Goal: Task Accomplishment & Management: Complete application form

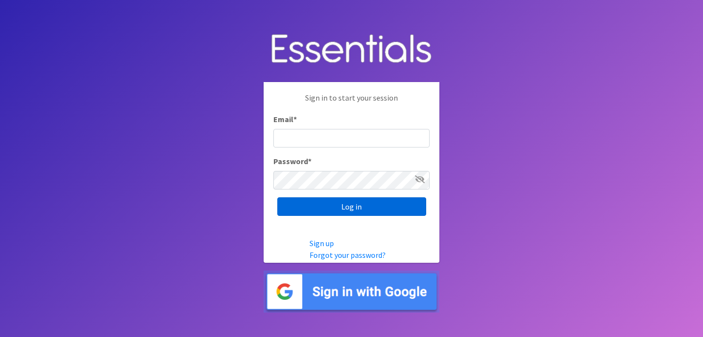
type input "[EMAIL_ADDRESS][DOMAIN_NAME]"
click at [308, 205] on input "Log in" at bounding box center [351, 206] width 149 height 19
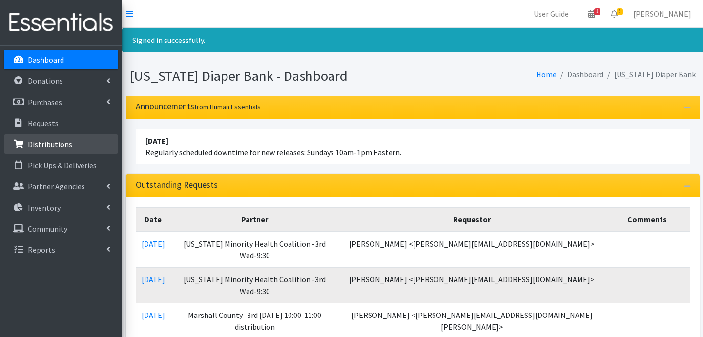
click at [55, 150] on link "Distributions" at bounding box center [61, 144] width 114 height 20
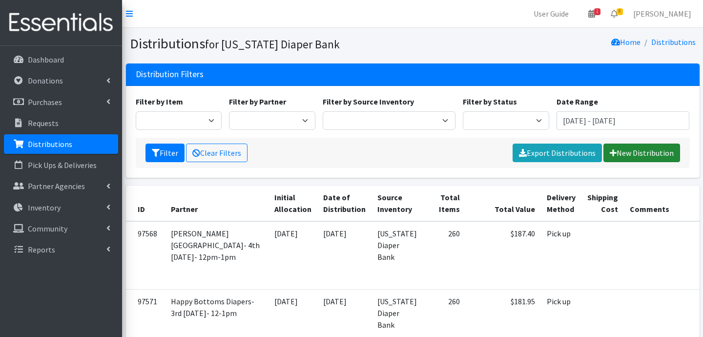
click at [639, 158] on link "New Distribution" at bounding box center [642, 153] width 77 height 19
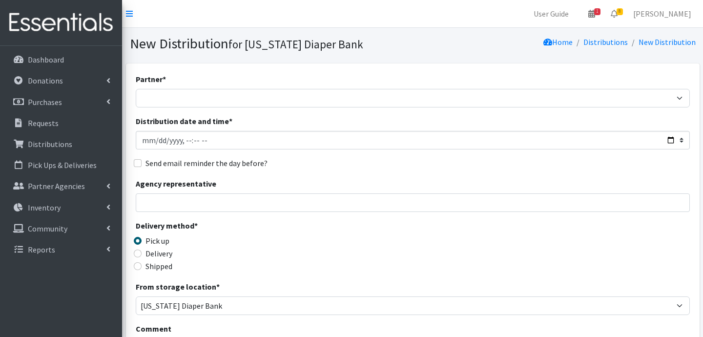
click at [217, 107] on div "Partner * ARC Boone and Hendricks County WIC Babies Basic Needs Northern Indian…" at bounding box center [413, 295] width 554 height 445
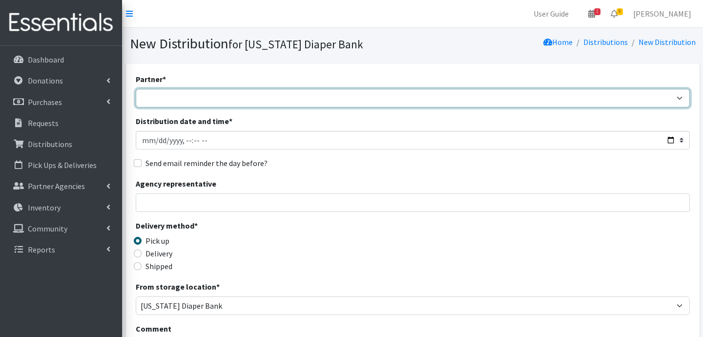
click at [217, 97] on select "ARC Boone and Hendricks County WIC Babies Basic Needs Northern Indiana Baby Ble…" at bounding box center [413, 98] width 554 height 19
select select "5004"
click at [136, 89] on select "ARC Boone and Hendricks County WIC Babies Basic Needs Northern Indiana Baby Ble…" at bounding box center [413, 98] width 554 height 19
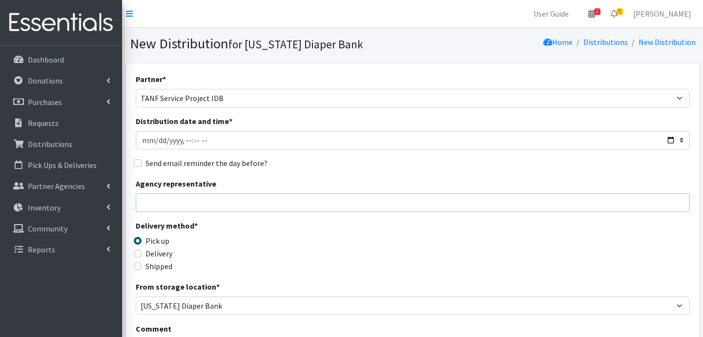
click at [207, 204] on input "Agency representative" at bounding box center [413, 202] width 554 height 19
type input "Jessica Taylor"
click at [139, 255] on input "Delivery" at bounding box center [138, 254] width 8 height 8
radio input "true"
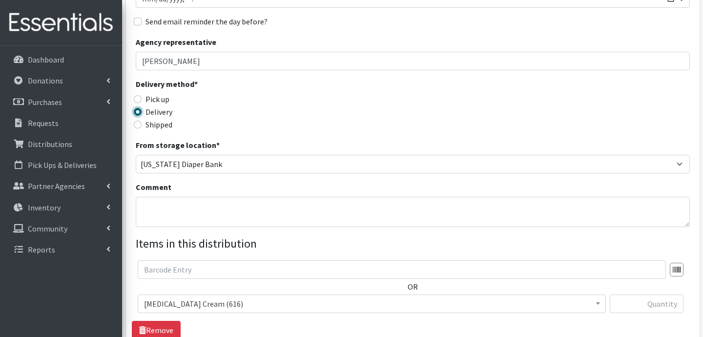
scroll to position [142, 0]
click at [236, 215] on textarea "Comment" at bounding box center [413, 211] width 554 height 30
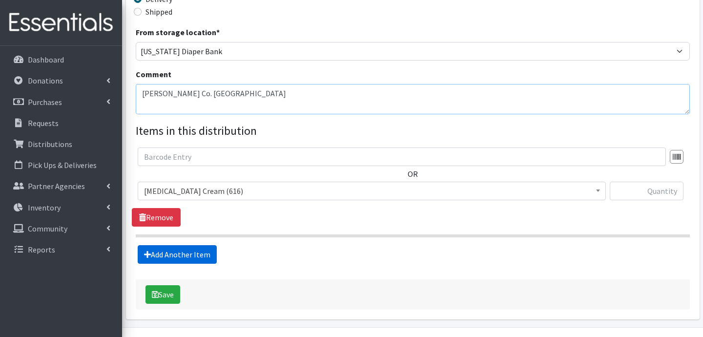
type textarea "Marion Co. Westside"
click at [158, 257] on link "Add Another Item" at bounding box center [177, 254] width 79 height 19
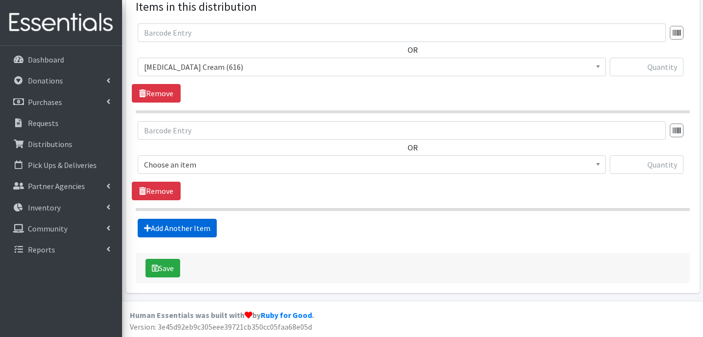
click at [179, 233] on link "Add Another Item" at bounding box center [177, 228] width 79 height 19
click at [190, 224] on link "Add Another Item" at bounding box center [177, 228] width 79 height 19
click at [189, 225] on link "Add Another Item" at bounding box center [177, 228] width 79 height 19
click at [192, 226] on link "Add Another Item" at bounding box center [177, 228] width 79 height 19
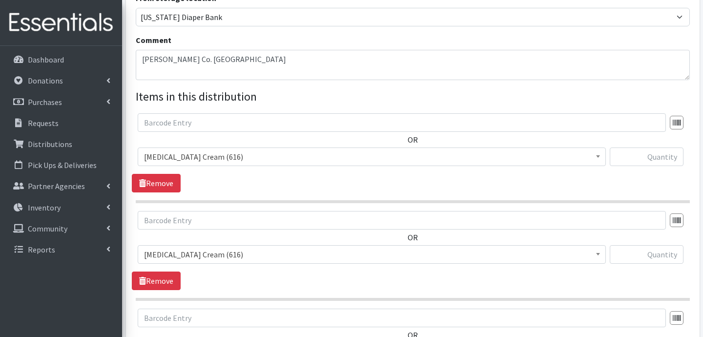
scroll to position [281, 0]
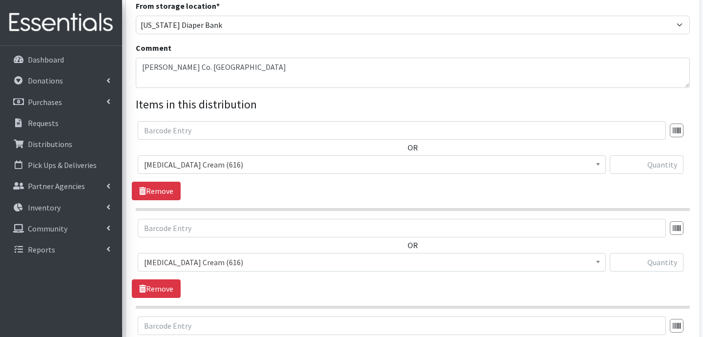
click at [229, 160] on span "Diaper Rash Cream (616)" at bounding box center [372, 165] width 456 height 14
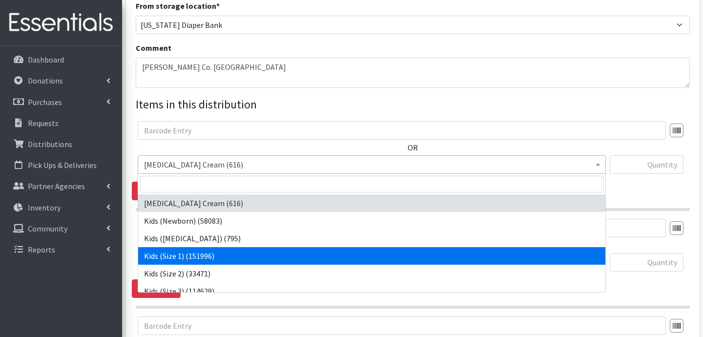
select select "3401"
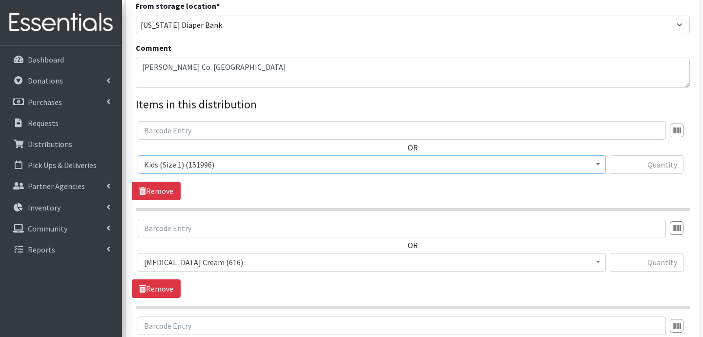
click at [206, 263] on span "Diaper Rash Cream (616)" at bounding box center [372, 262] width 456 height 14
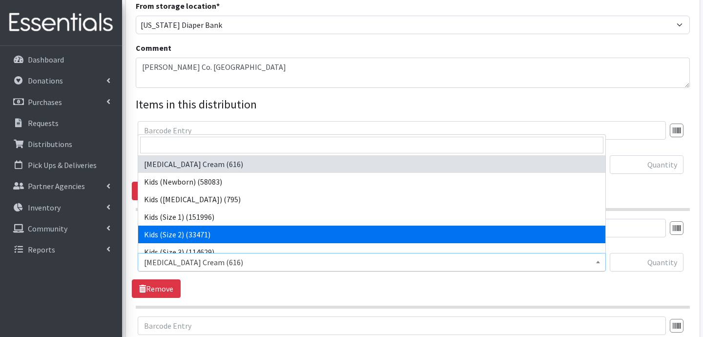
select select "3420"
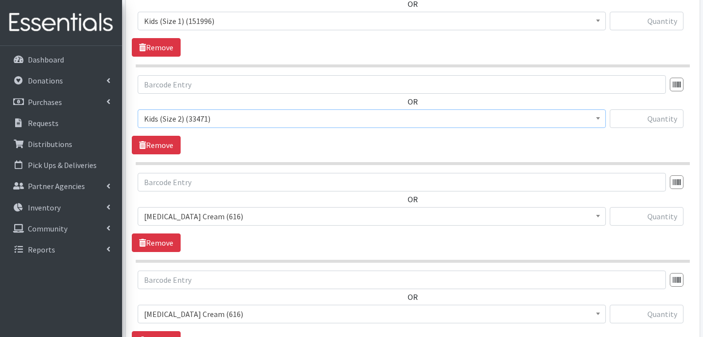
scroll to position [430, 0]
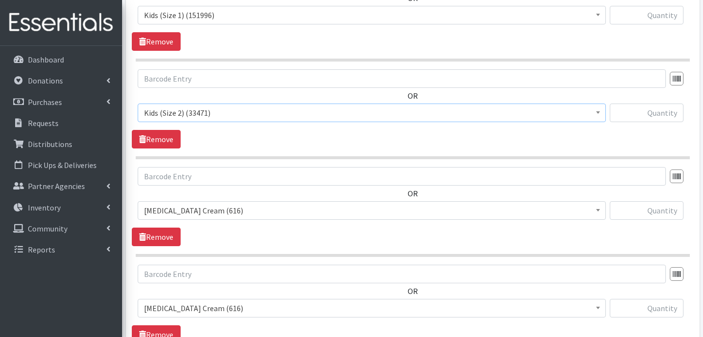
click at [226, 209] on span "Diaper Rash Cream (616)" at bounding box center [372, 211] width 456 height 14
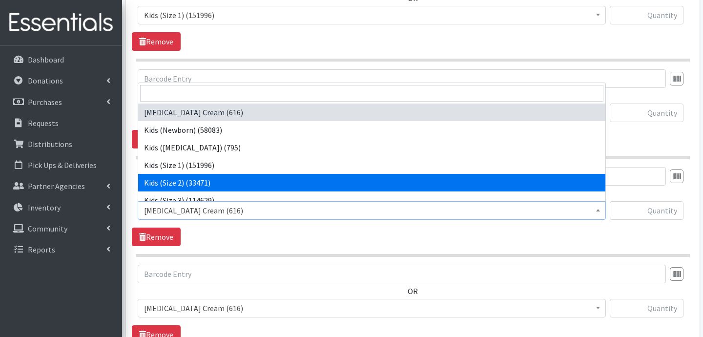
scroll to position [16, 0]
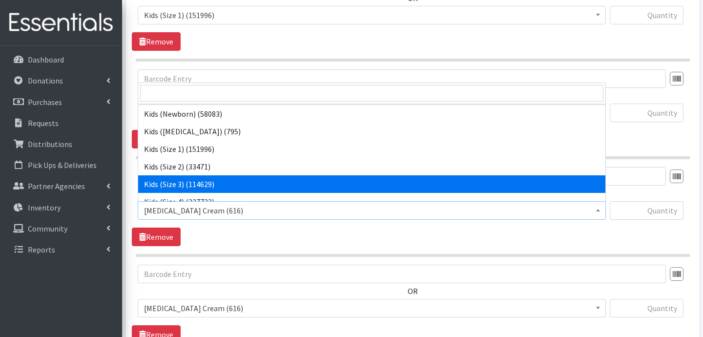
select select "3393"
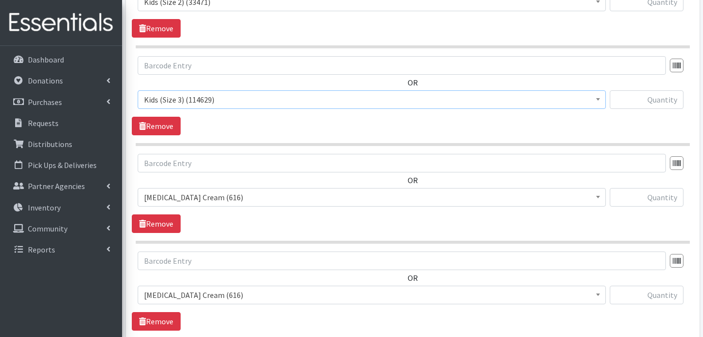
scroll to position [543, 0]
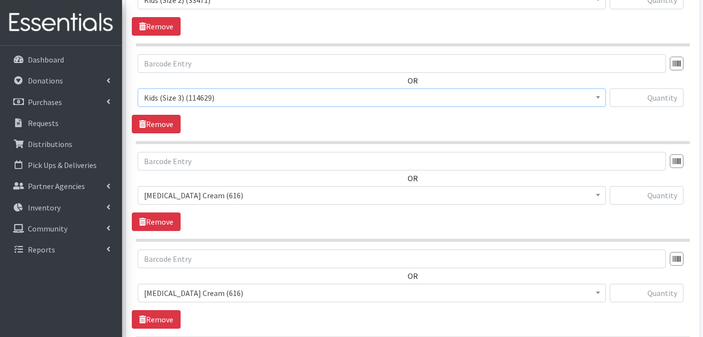
click at [235, 197] on span "Diaper Rash Cream (616)" at bounding box center [372, 195] width 456 height 14
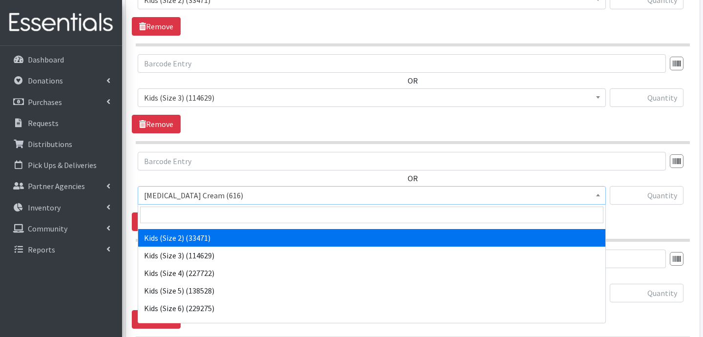
scroll to position [68, 0]
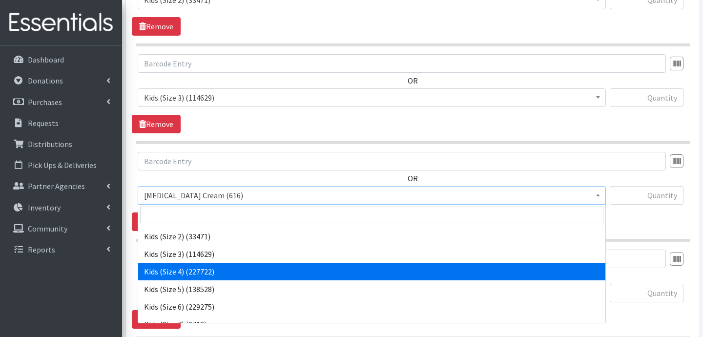
select select "3394"
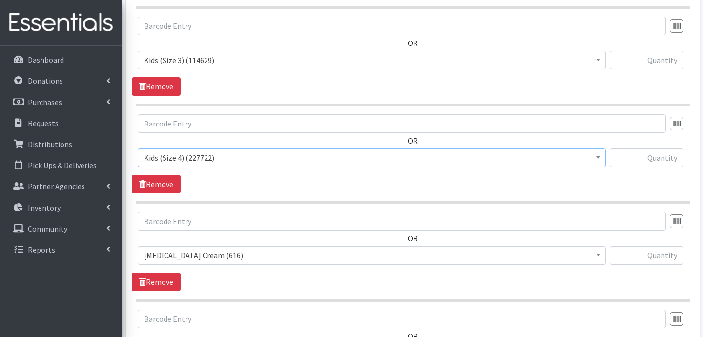
scroll to position [627, 0]
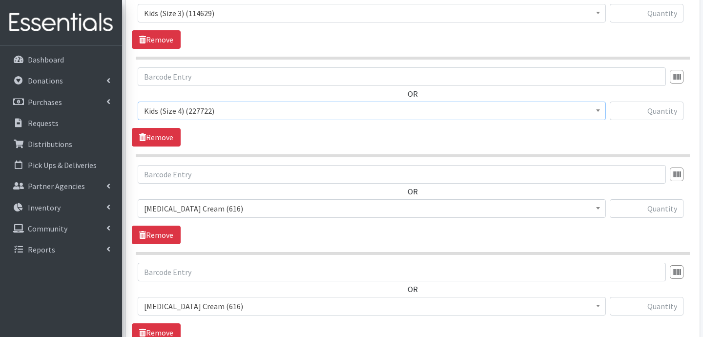
click at [250, 209] on span "Diaper Rash Cream (616)" at bounding box center [372, 209] width 456 height 14
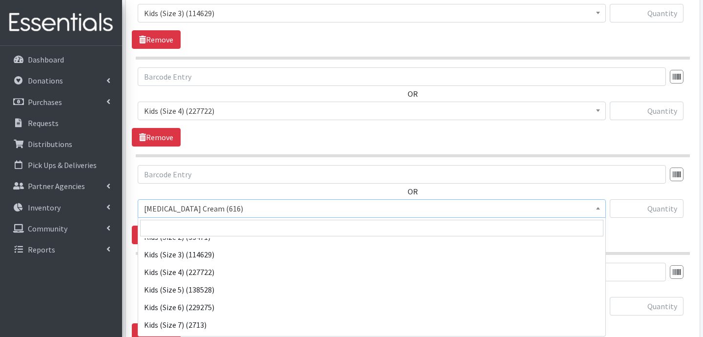
scroll to position [82, 0]
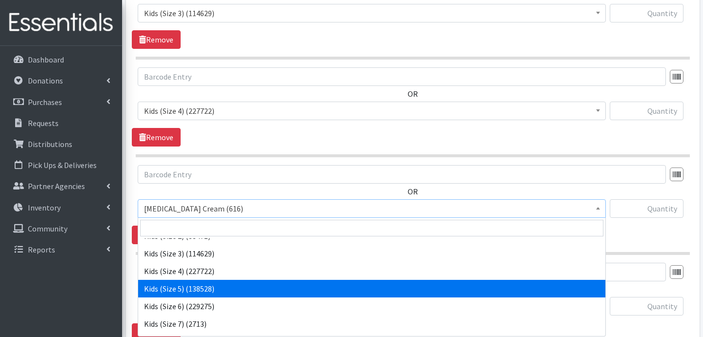
select select "3407"
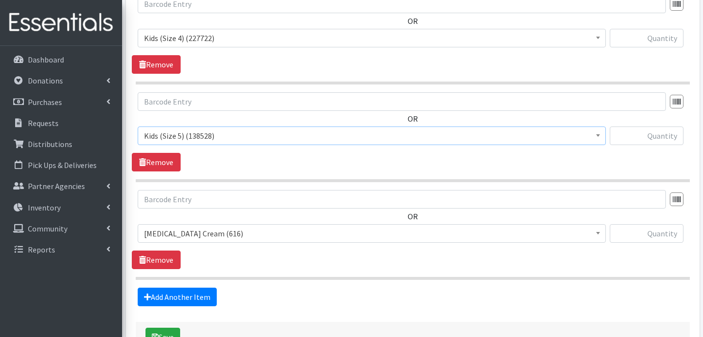
scroll to position [709, 0]
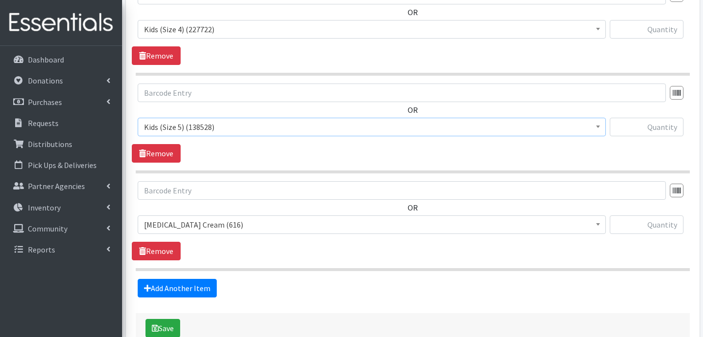
click at [228, 225] on span "Diaper Rash Cream (616)" at bounding box center [372, 225] width 456 height 14
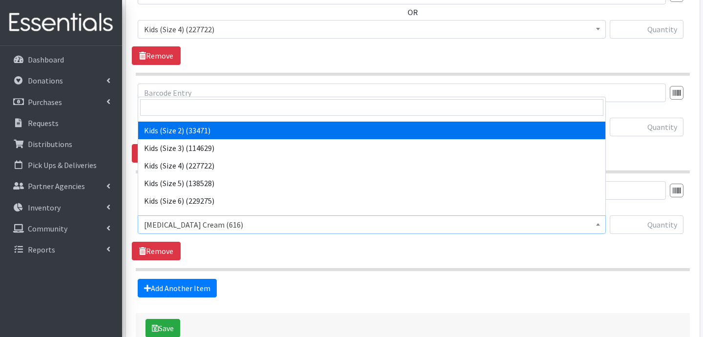
scroll to position [67, 0]
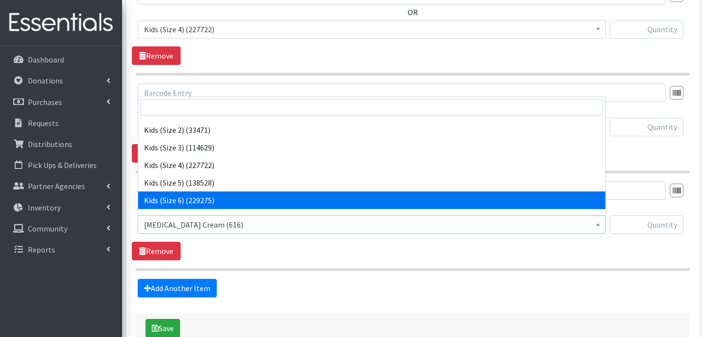
select select "3419"
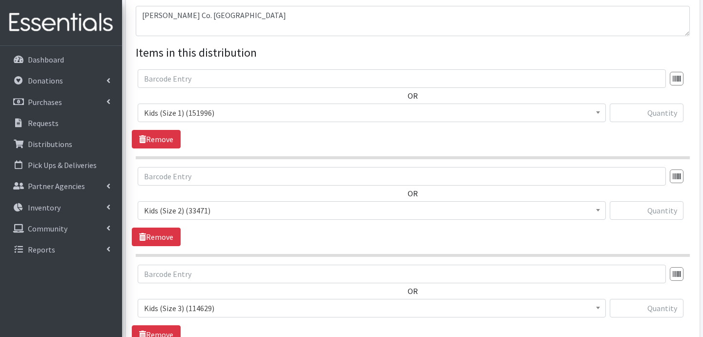
scroll to position [332, 0]
click at [655, 116] on input "text" at bounding box center [647, 113] width 74 height 19
type input "1600"
click at [659, 211] on input "text" at bounding box center [647, 211] width 74 height 19
type input "2000"
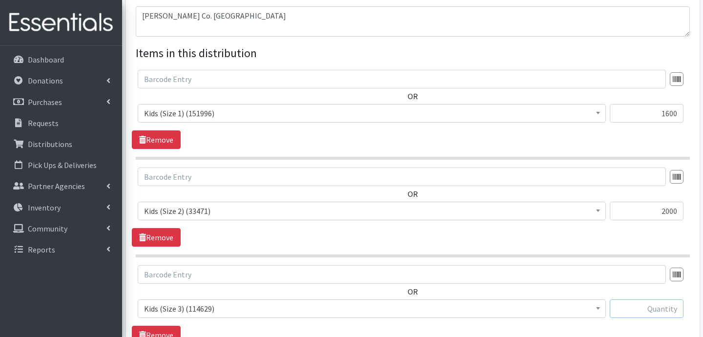
click at [671, 311] on input "text" at bounding box center [647, 308] width 74 height 19
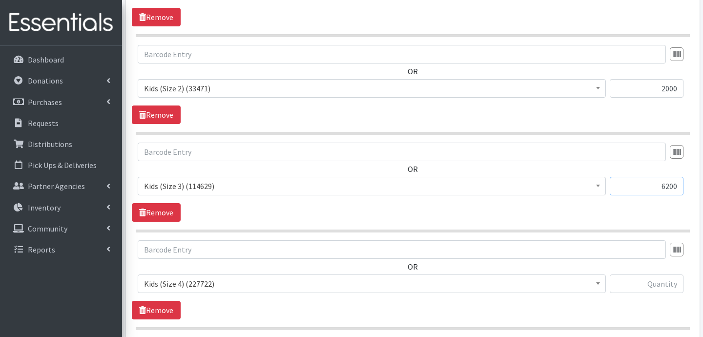
scroll to position [455, 0]
type input "6200"
click at [669, 277] on input "text" at bounding box center [647, 283] width 74 height 19
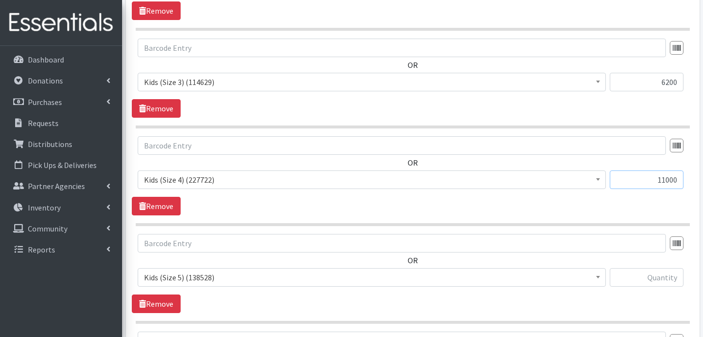
scroll to position [562, 0]
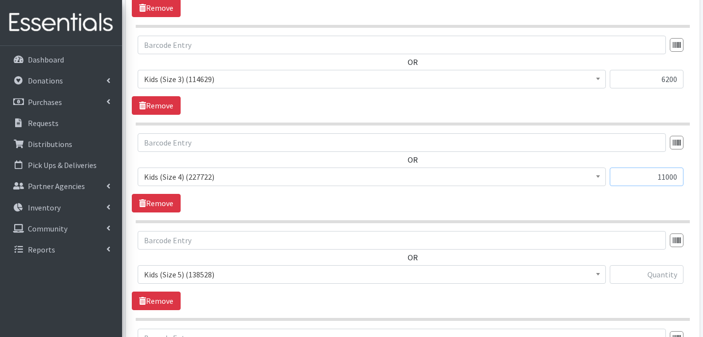
type input "11000"
click at [663, 273] on input "text" at bounding box center [647, 274] width 74 height 19
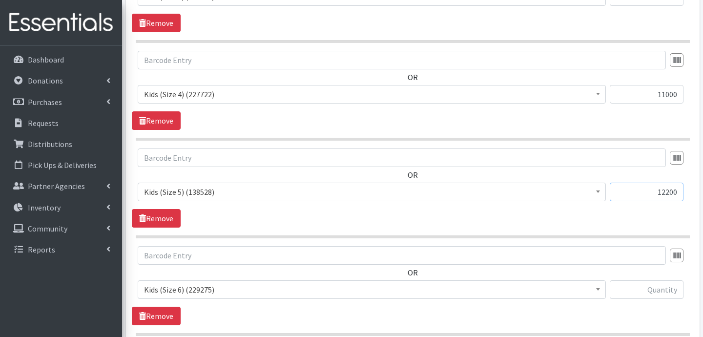
scroll to position [655, 0]
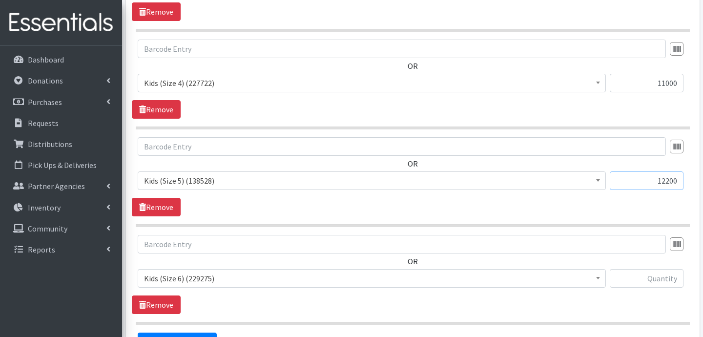
type input "12200"
click at [661, 283] on input "text" at bounding box center [647, 278] width 74 height 19
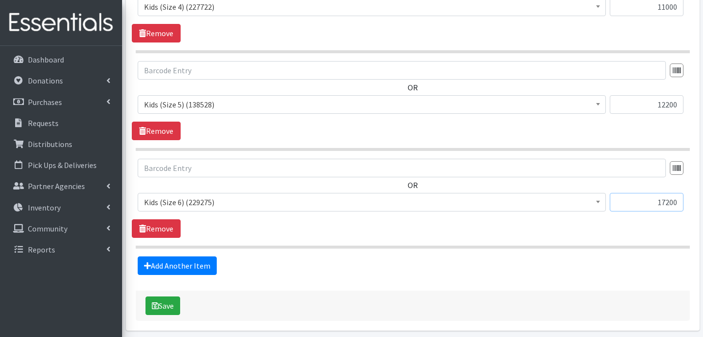
scroll to position [769, 0]
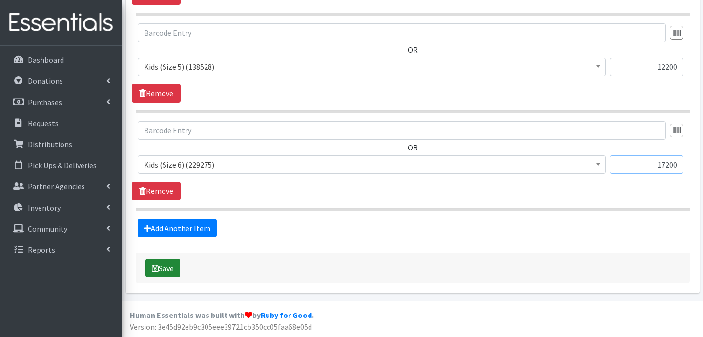
type input "17200"
click at [174, 270] on button "Save" at bounding box center [163, 268] width 35 height 19
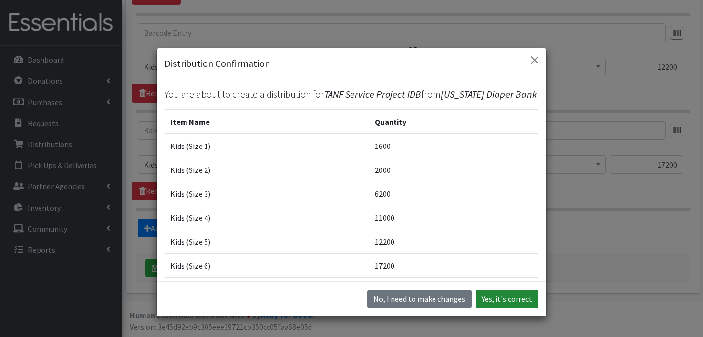
click at [492, 301] on button "Yes, it's correct" at bounding box center [507, 299] width 63 height 19
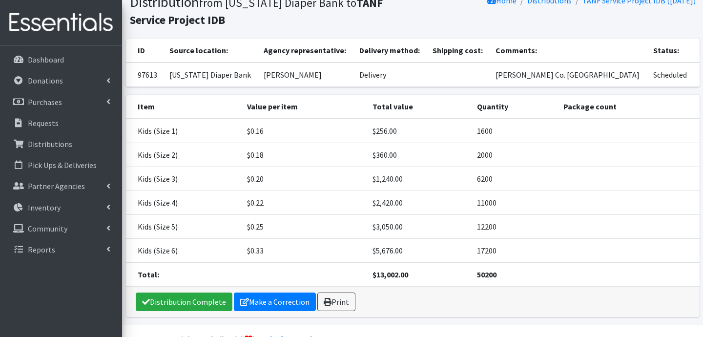
scroll to position [98, 0]
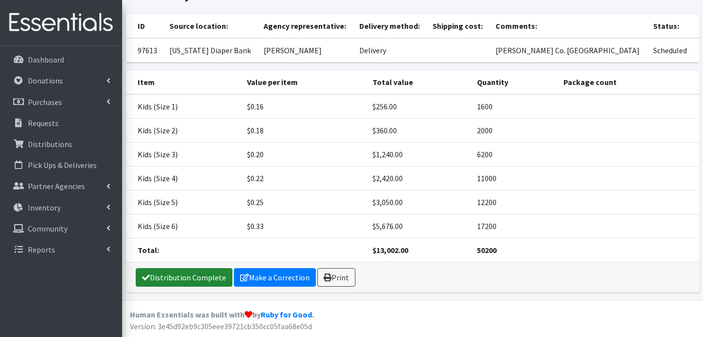
click at [160, 277] on link "Distribution Complete" at bounding box center [184, 277] width 97 height 19
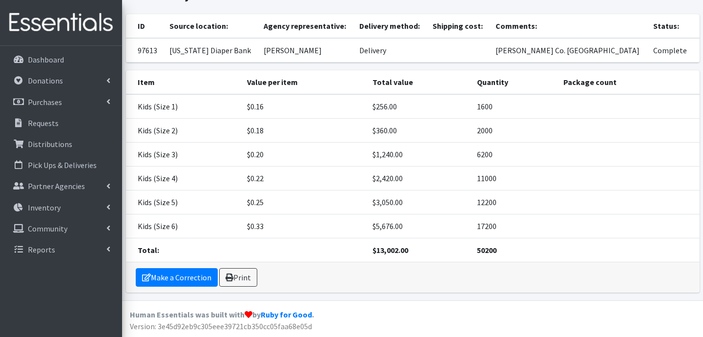
scroll to position [0, 0]
